Goal: Task Accomplishment & Management: Manage account settings

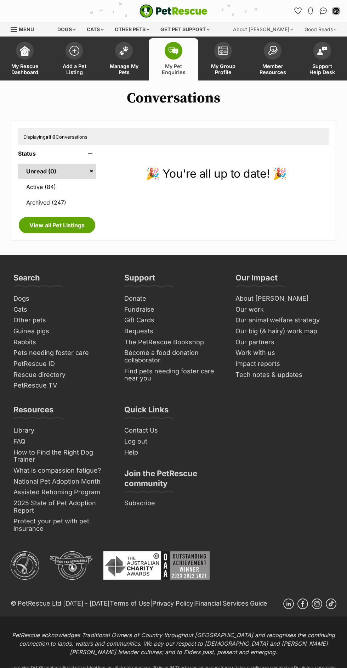
click at [82, 190] on link "Active (84)" at bounding box center [57, 186] width 78 height 15
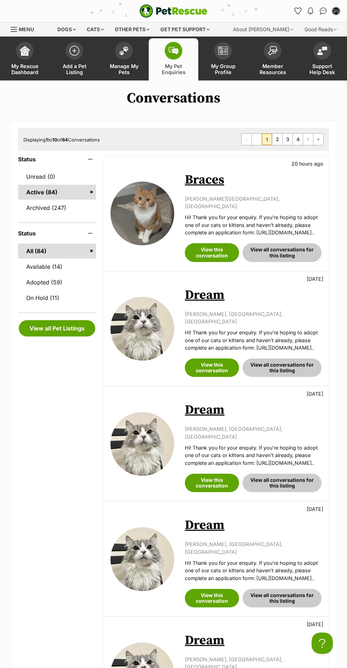
click at [168, 57] on span at bounding box center [174, 51] width 18 height 18
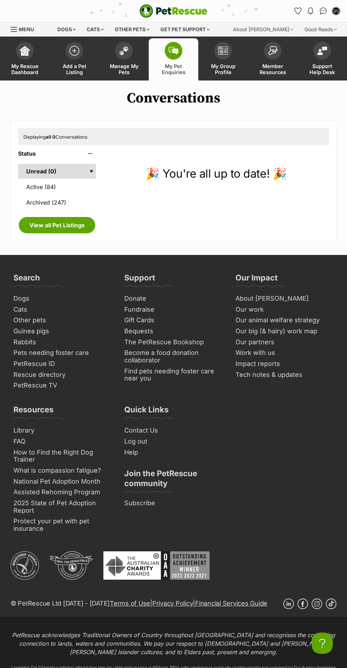
click at [142, 74] on link "Manage My Pets" at bounding box center [124, 59] width 50 height 42
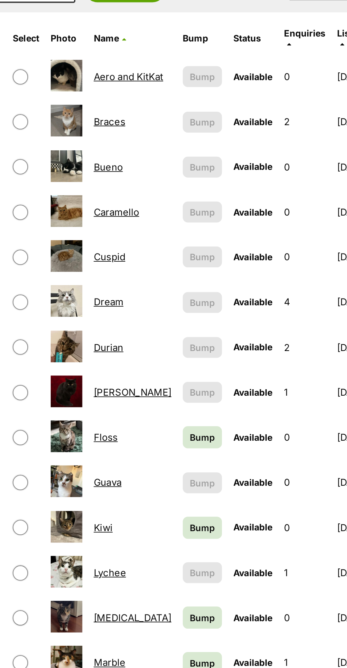
scroll to position [2, 0]
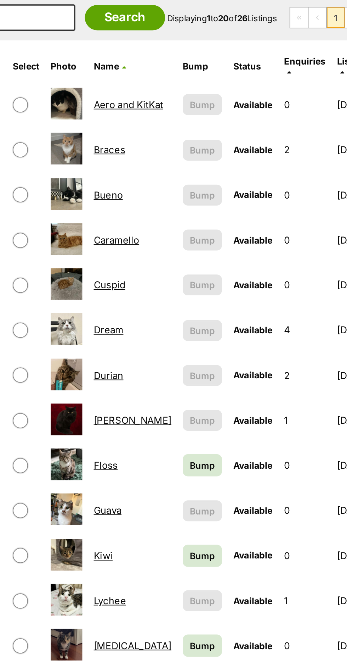
click at [170, 278] on link "Caramello" at bounding box center [165, 281] width 26 height 7
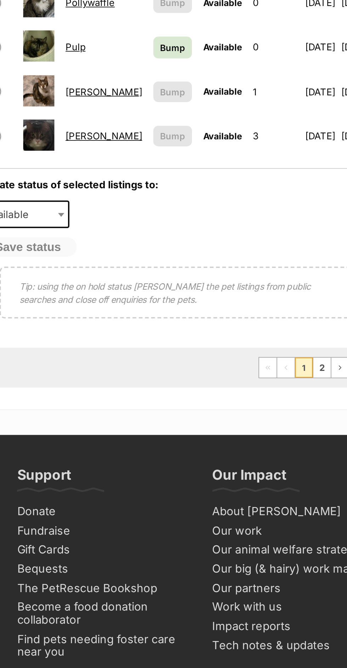
scroll to position [476, 0]
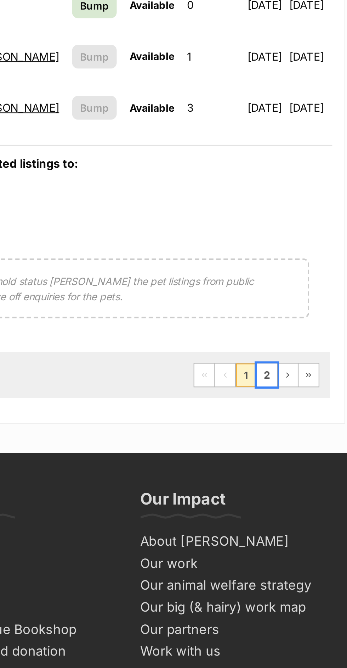
click at [298, 337] on link "2" at bounding box center [298, 342] width 10 height 11
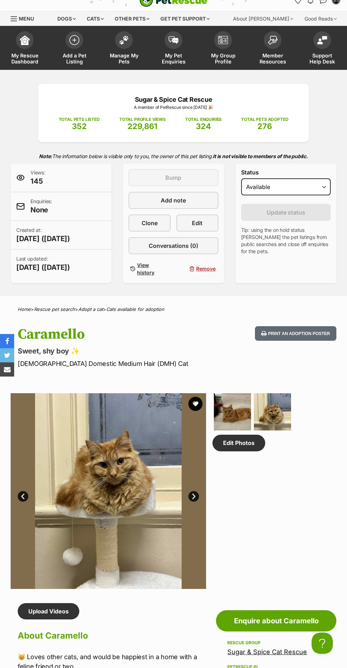
scroll to position [14, 0]
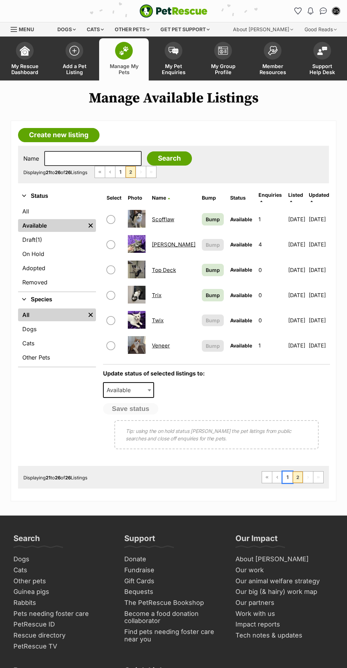
click at [288, 472] on link "1" at bounding box center [288, 476] width 10 height 11
